Goal: Navigation & Orientation: Find specific page/section

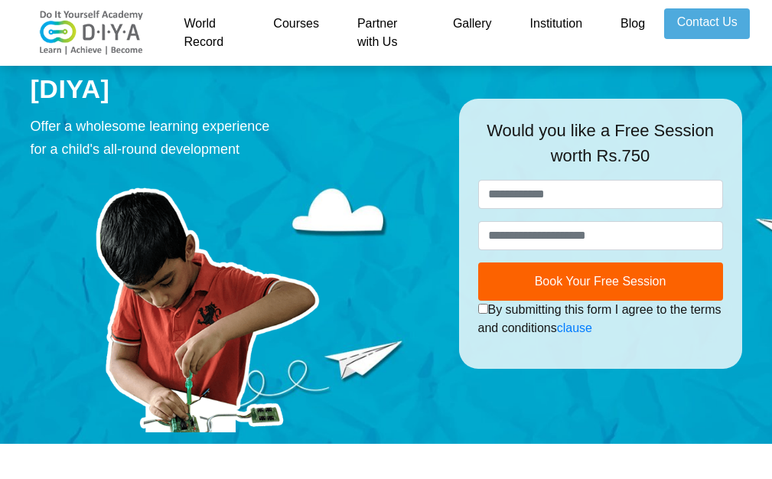
scroll to position [25, 0]
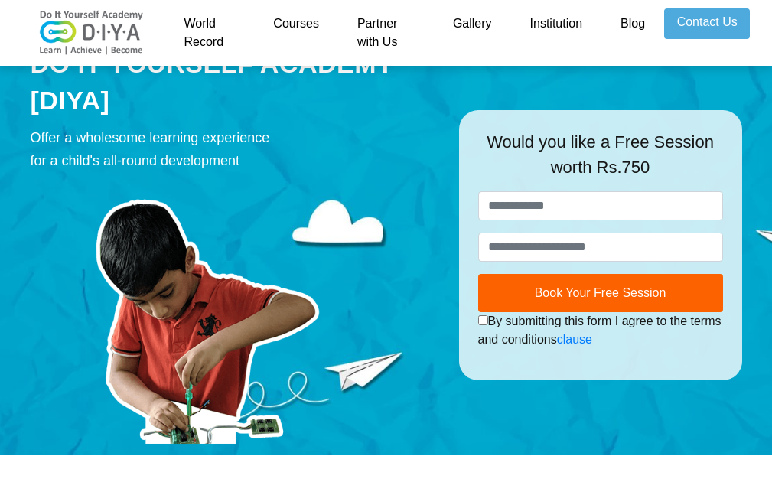
click at [65, 31] on img at bounding box center [92, 33] width 122 height 46
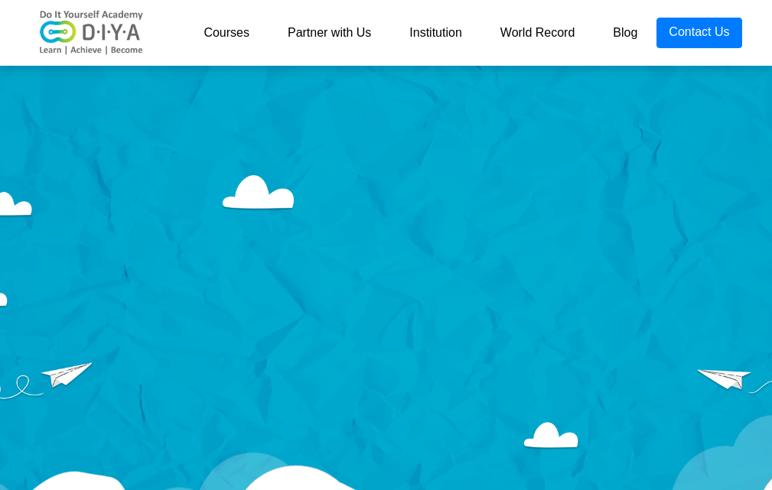
click at [244, 31] on link "Courses" at bounding box center [226, 33] width 84 height 31
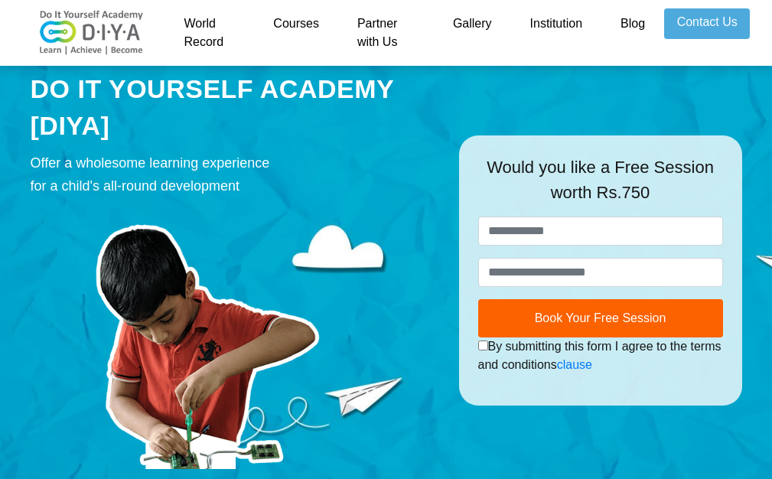
click at [226, 31] on link "World Record" at bounding box center [209, 32] width 89 height 49
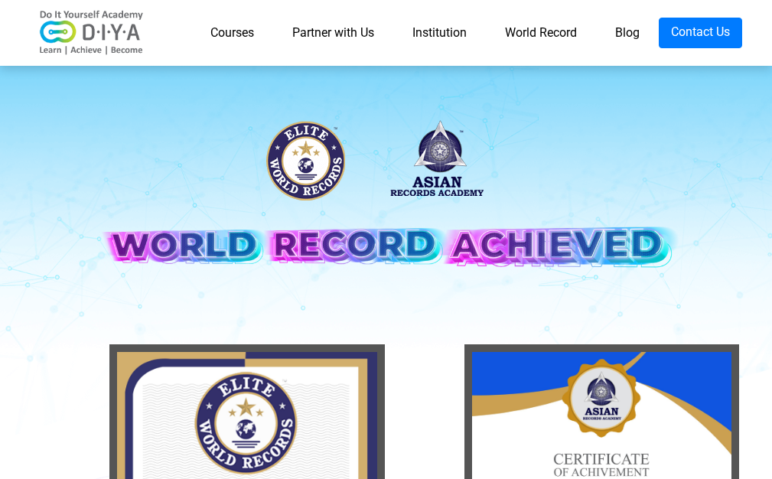
click at [236, 30] on link "Courses" at bounding box center [232, 33] width 82 height 31
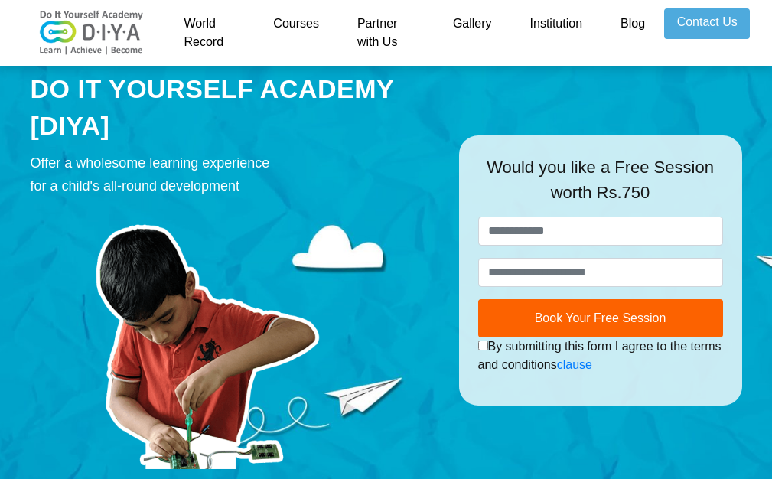
click at [197, 36] on link "World Record" at bounding box center [209, 32] width 89 height 49
click at [283, 26] on link "Courses" at bounding box center [296, 32] width 84 height 49
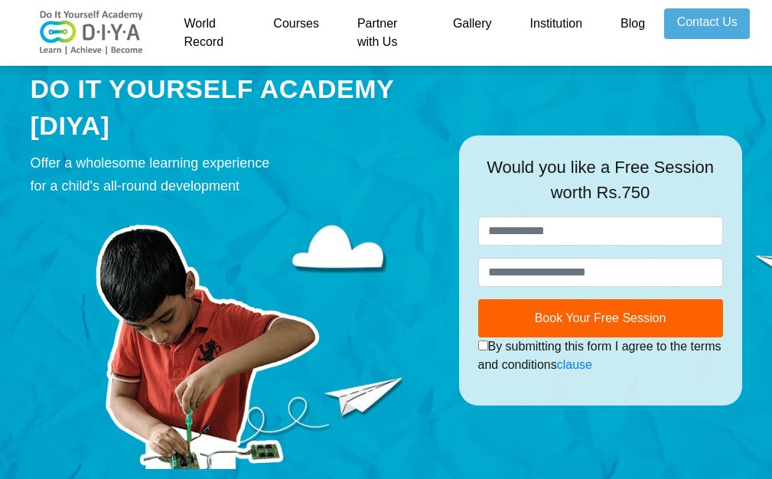
click at [283, 26] on link "Courses" at bounding box center [296, 32] width 84 height 49
click at [311, 31] on link "Courses" at bounding box center [296, 32] width 84 height 49
